Goal: Navigation & Orientation: Find specific page/section

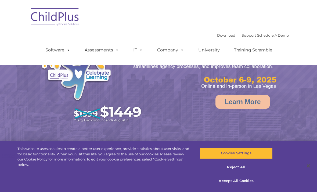
scroll to position [129, 0]
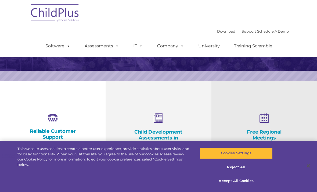
select select "MEDIUM"
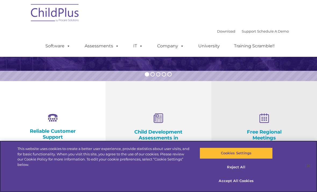
click at [247, 182] on button "Accept All Cookies" at bounding box center [236, 180] width 73 height 11
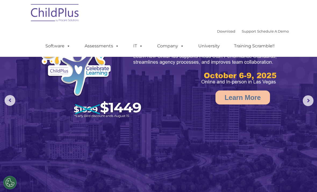
scroll to position [0, 0]
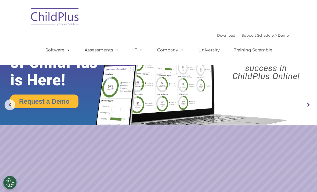
click at [68, 47] on span at bounding box center [68, 49] width 6 height 5
click at [171, 33] on div "Download Support | Schedule A Demo  MENU MENU Software ChildPlus: The original…" at bounding box center [162, 46] width 255 height 30
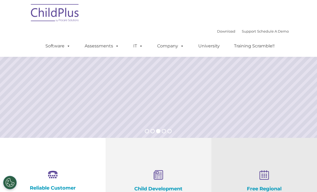
scroll to position [72, 0]
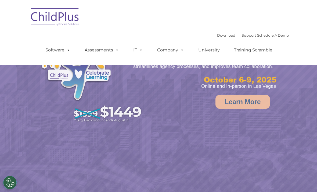
select select "MEDIUM"
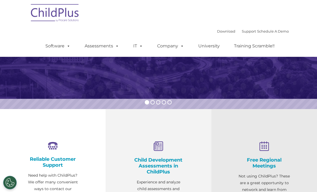
scroll to position [101, 0]
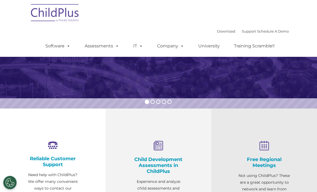
click at [62, 45] on link "Software" at bounding box center [58, 46] width 36 height 11
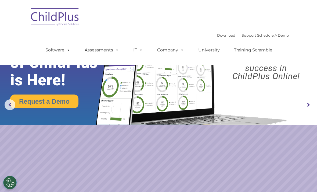
scroll to position [0, 0]
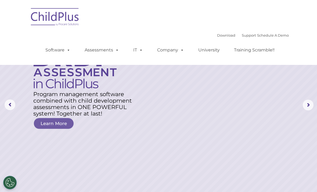
click at [66, 52] on span at bounding box center [68, 49] width 6 height 5
click at [246, 35] on link "Support" at bounding box center [249, 35] width 14 height 4
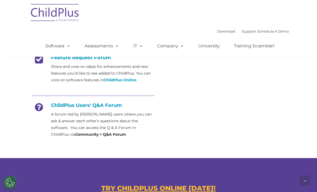
scroll to position [223, 0]
click at [217, 32] on link "Download" at bounding box center [226, 31] width 18 height 4
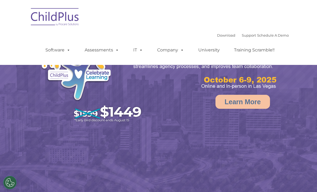
select select "MEDIUM"
